Goal: Information Seeking & Learning: Check status

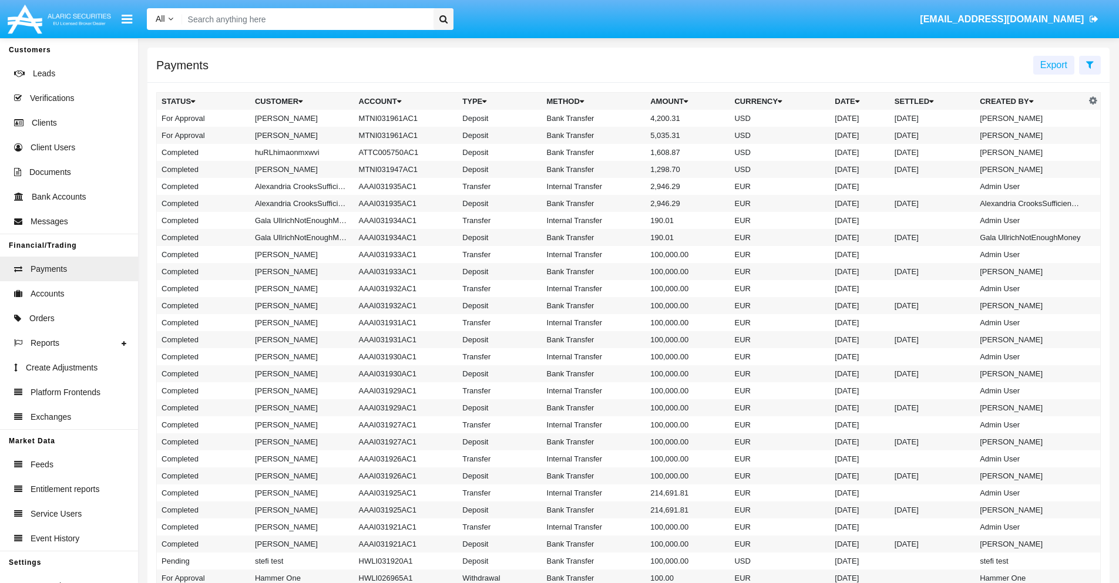
click at [1089, 64] on icon at bounding box center [1090, 64] width 8 height 9
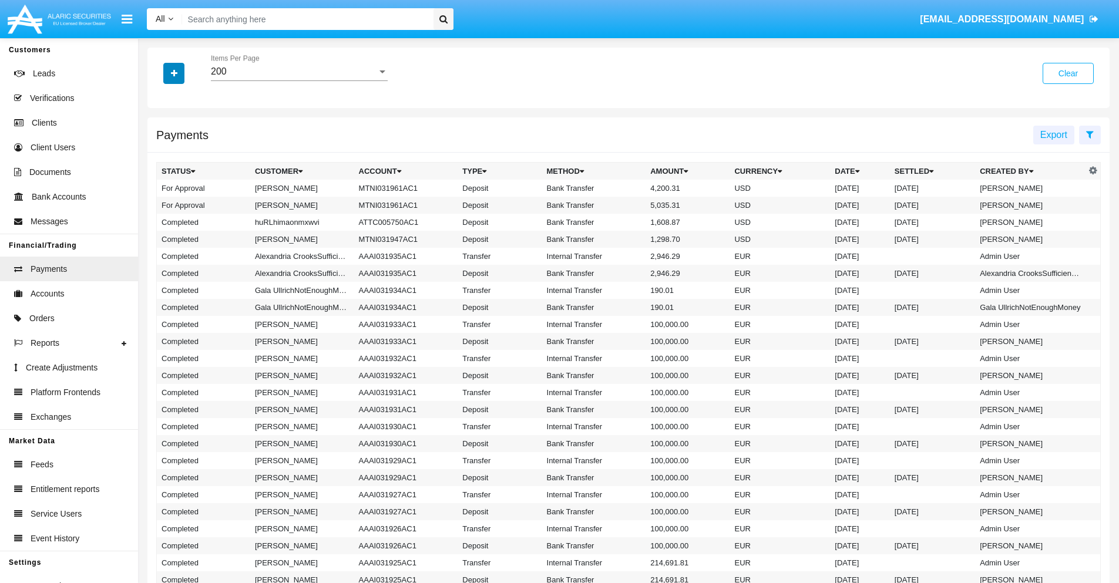
click at [174, 73] on icon "button" at bounding box center [174, 73] width 6 height 8
click at [180, 200] on span "Date" at bounding box center [181, 200] width 20 height 14
click at [162, 204] on input "Date" at bounding box center [161, 204] width 1 height 1
checkbox input "true"
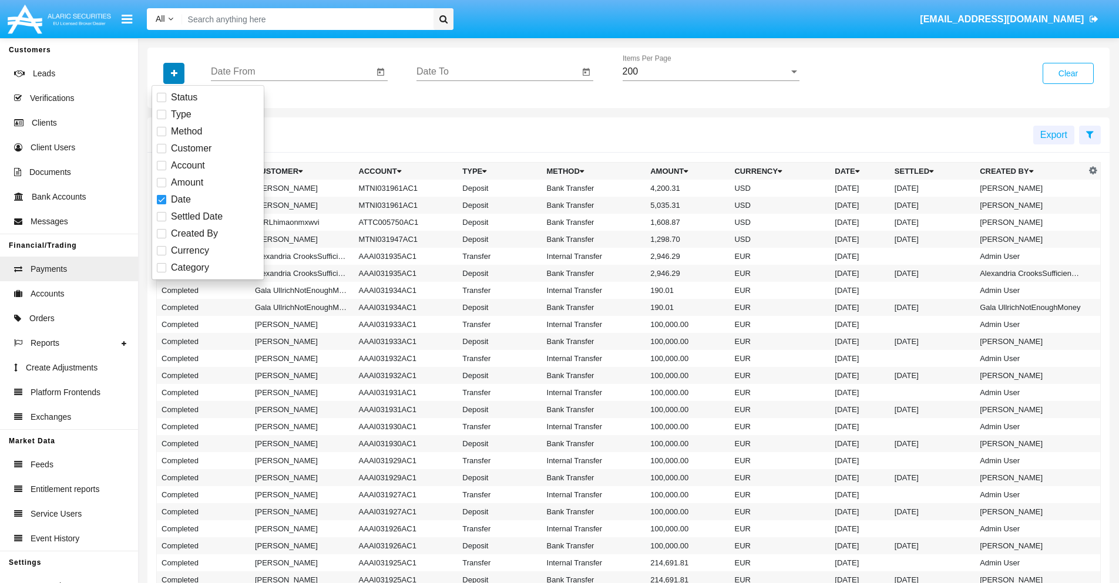
click at [174, 73] on icon "button" at bounding box center [174, 73] width 6 height 8
click at [292, 72] on input "Date From" at bounding box center [292, 71] width 163 height 11
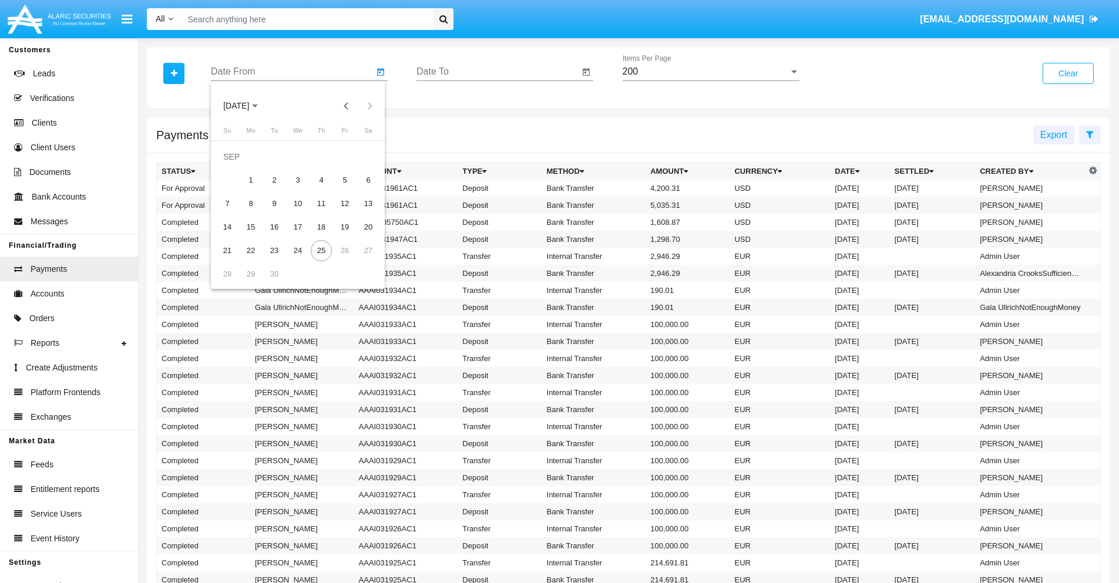
click at [246, 106] on span "[DATE]" at bounding box center [236, 106] width 26 height 9
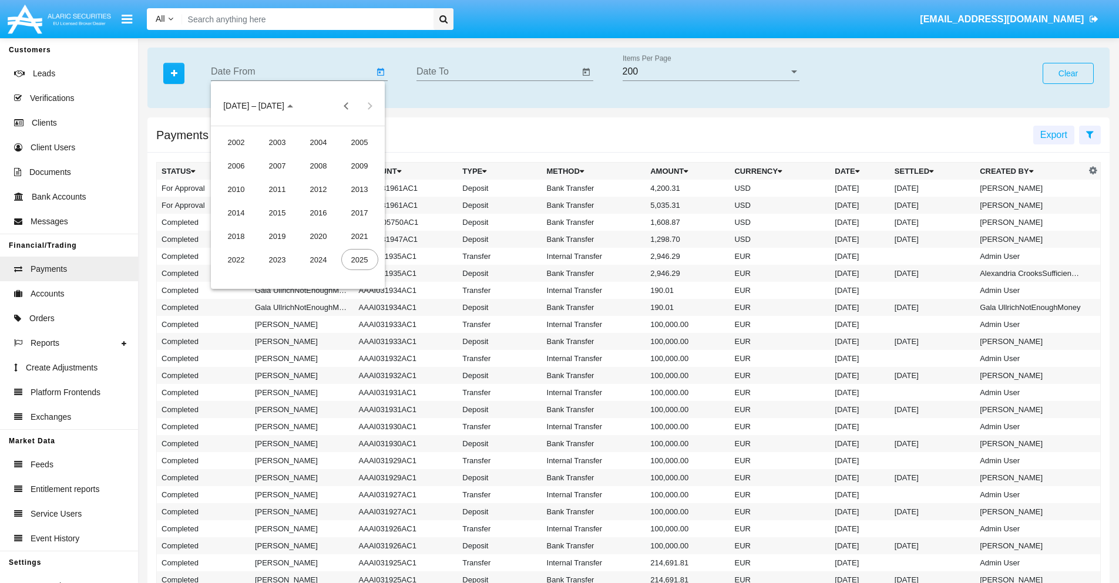
click at [359, 260] on div "2025" at bounding box center [359, 259] width 37 height 21
click at [236, 166] on div "JAN" at bounding box center [236, 165] width 37 height 21
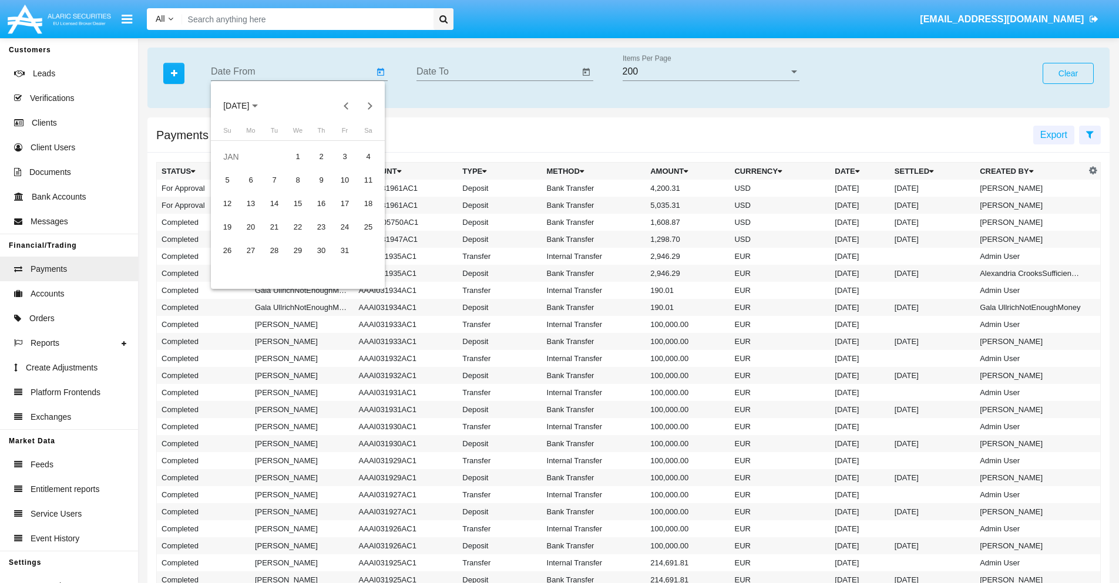
click at [274, 180] on div "7" at bounding box center [274, 180] width 21 height 21
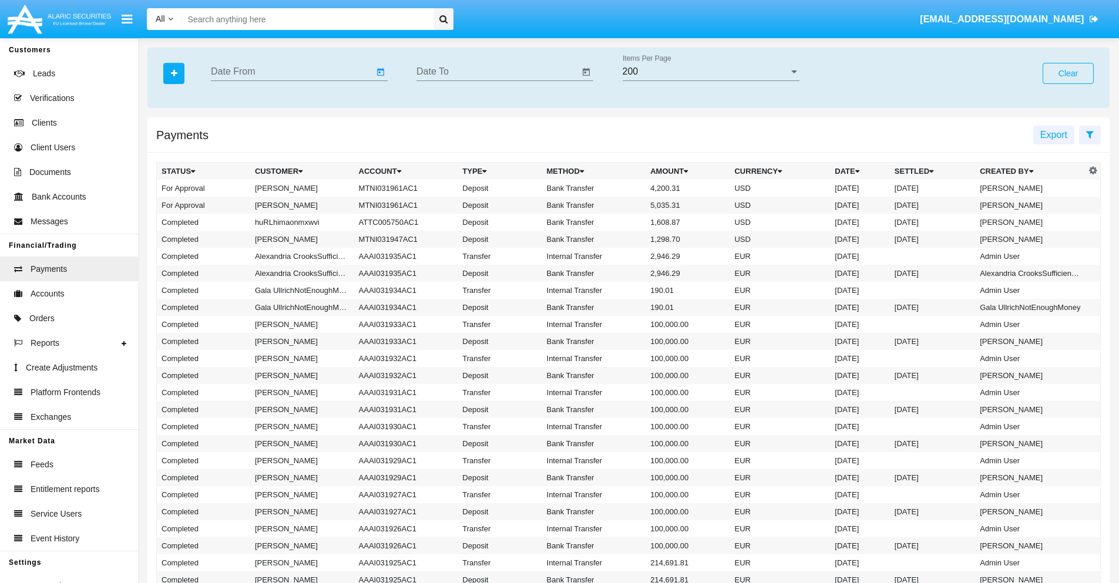
type input "[DATE]"
click at [497, 72] on input "Date To" at bounding box center [497, 71] width 163 height 11
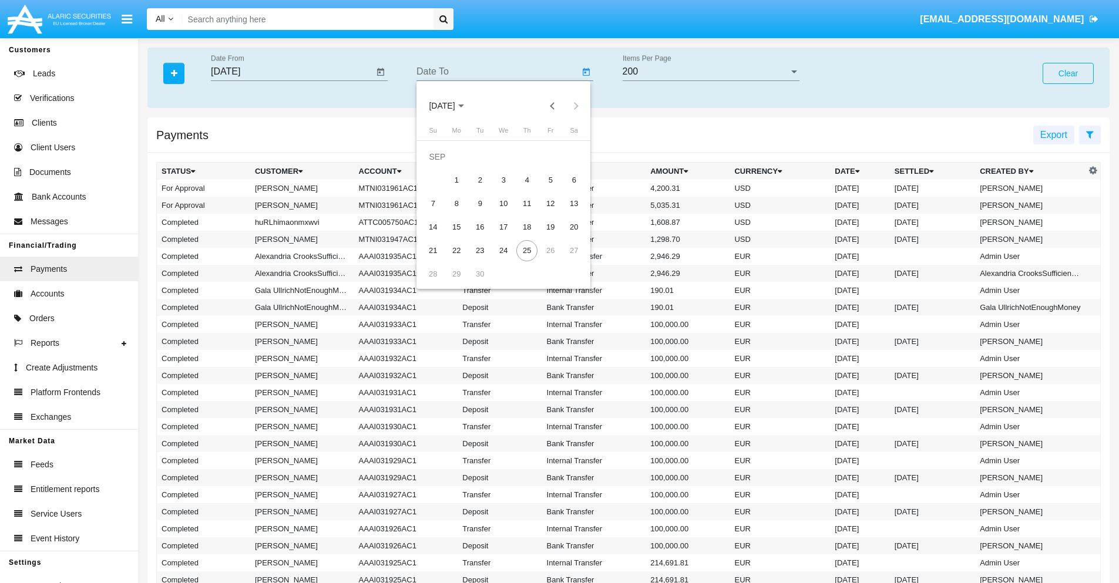
click at [452, 106] on span "[DATE]" at bounding box center [442, 106] width 26 height 9
click at [565, 260] on div "2025" at bounding box center [565, 259] width 37 height 21
click at [442, 166] on div "JAN" at bounding box center [441, 165] width 37 height 21
click at [480, 180] on div "7" at bounding box center [479, 180] width 21 height 21
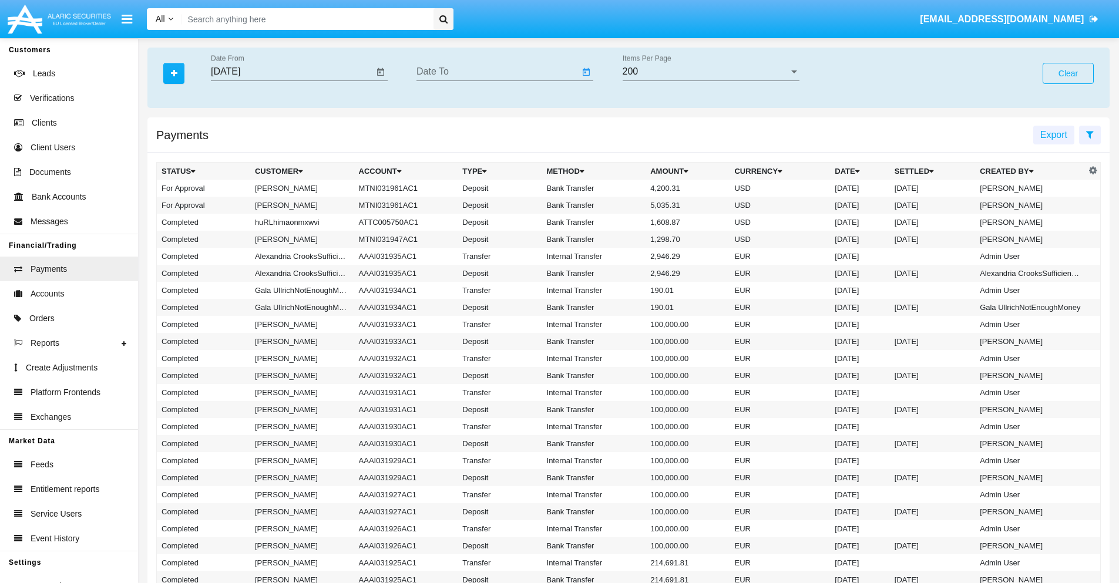
type input "[DATE]"
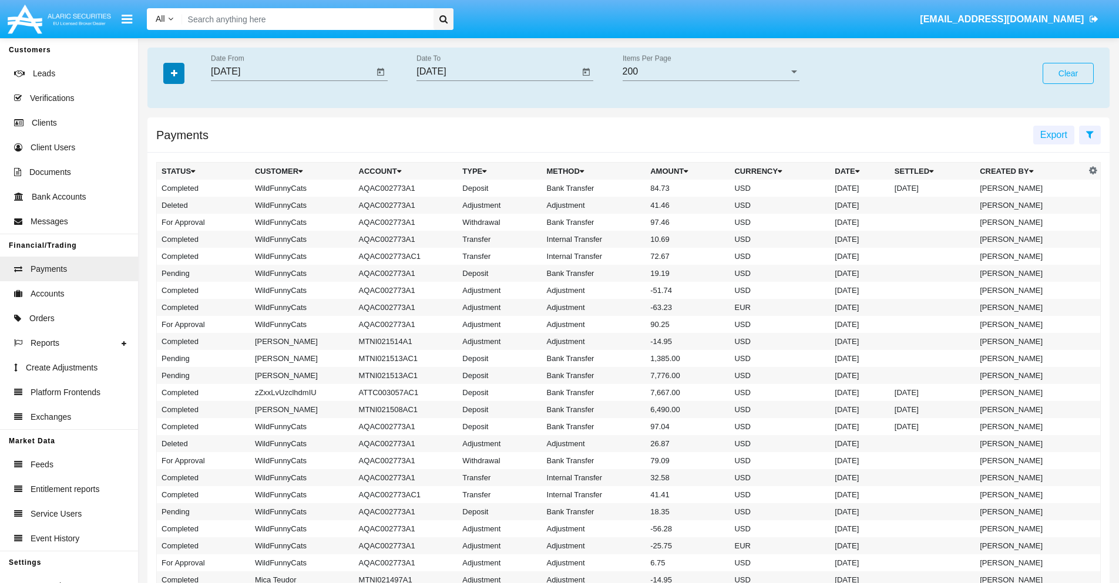
click at [174, 73] on icon "button" at bounding box center [174, 73] width 6 height 8
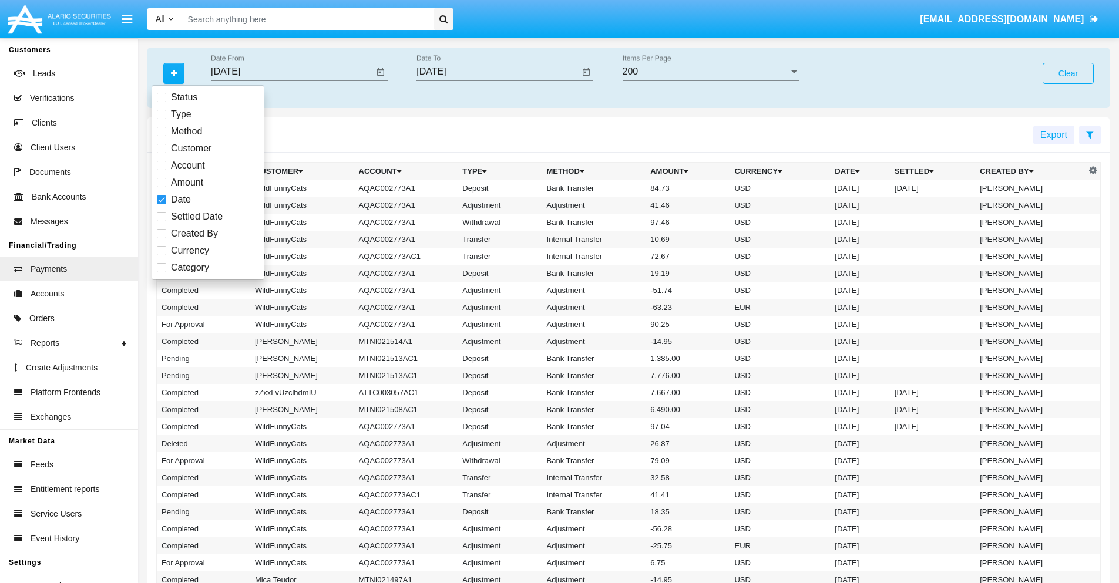
click at [190, 268] on span "Category" at bounding box center [190, 268] width 38 height 14
click at [162, 272] on input "Category" at bounding box center [161, 272] width 1 height 1
checkbox input "true"
click at [174, 73] on icon "button" at bounding box center [174, 73] width 6 height 8
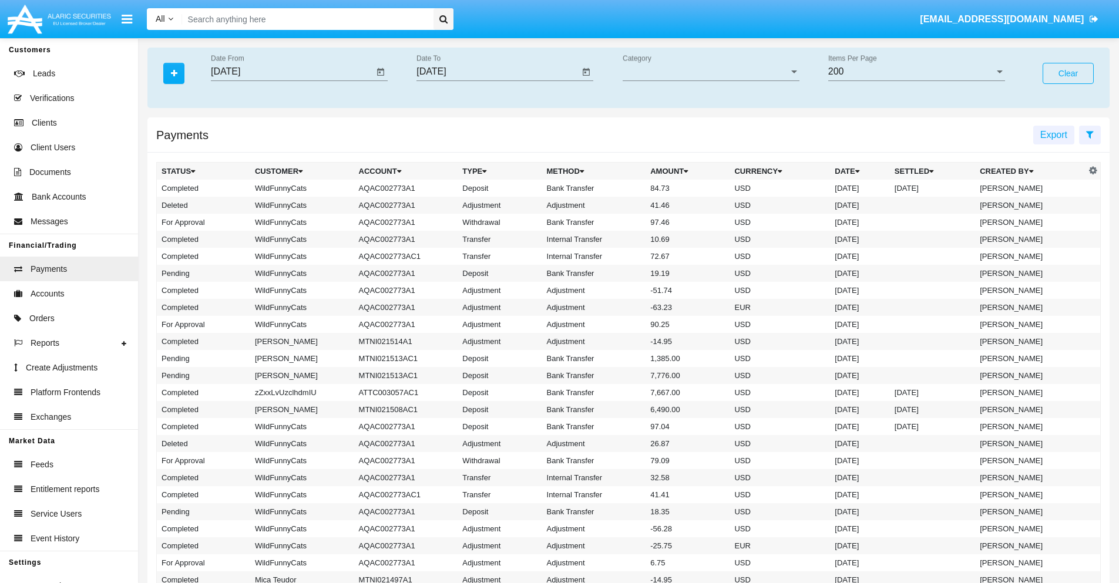
click at [711, 72] on span "Category" at bounding box center [706, 71] width 166 height 11
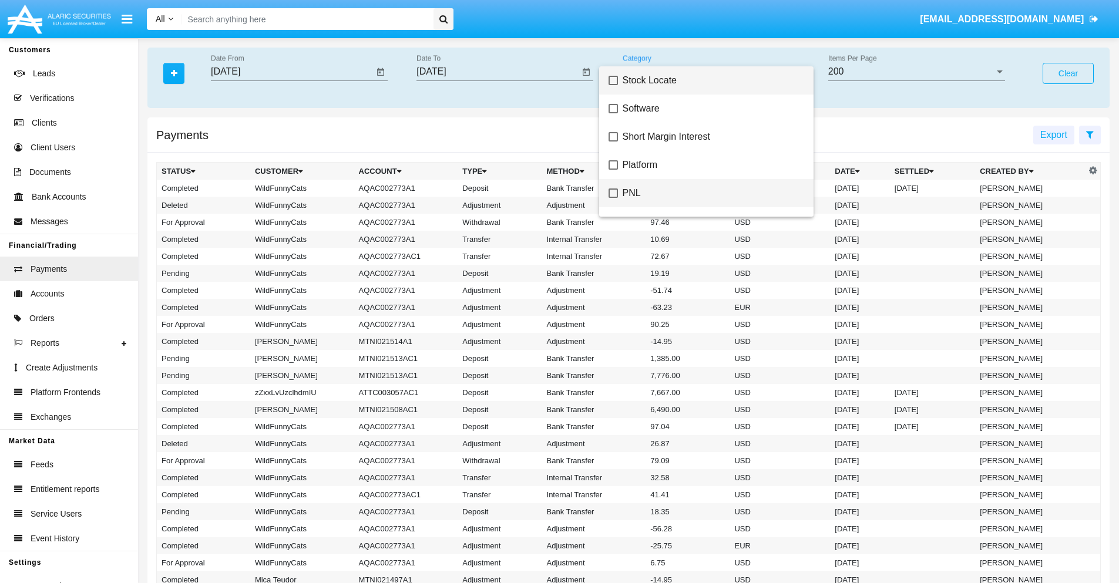
click at [708, 193] on span "PNL" at bounding box center [713, 193] width 181 height 28
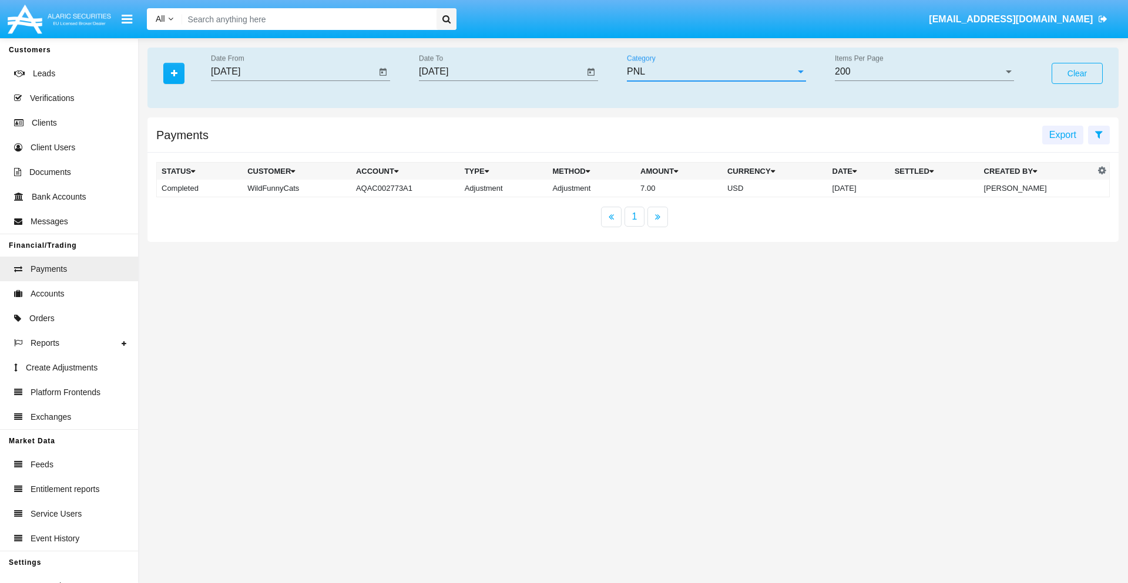
click at [635, 188] on td "7.00" at bounding box center [678, 189] width 87 height 18
